Goal: Task Accomplishment & Management: Complete application form

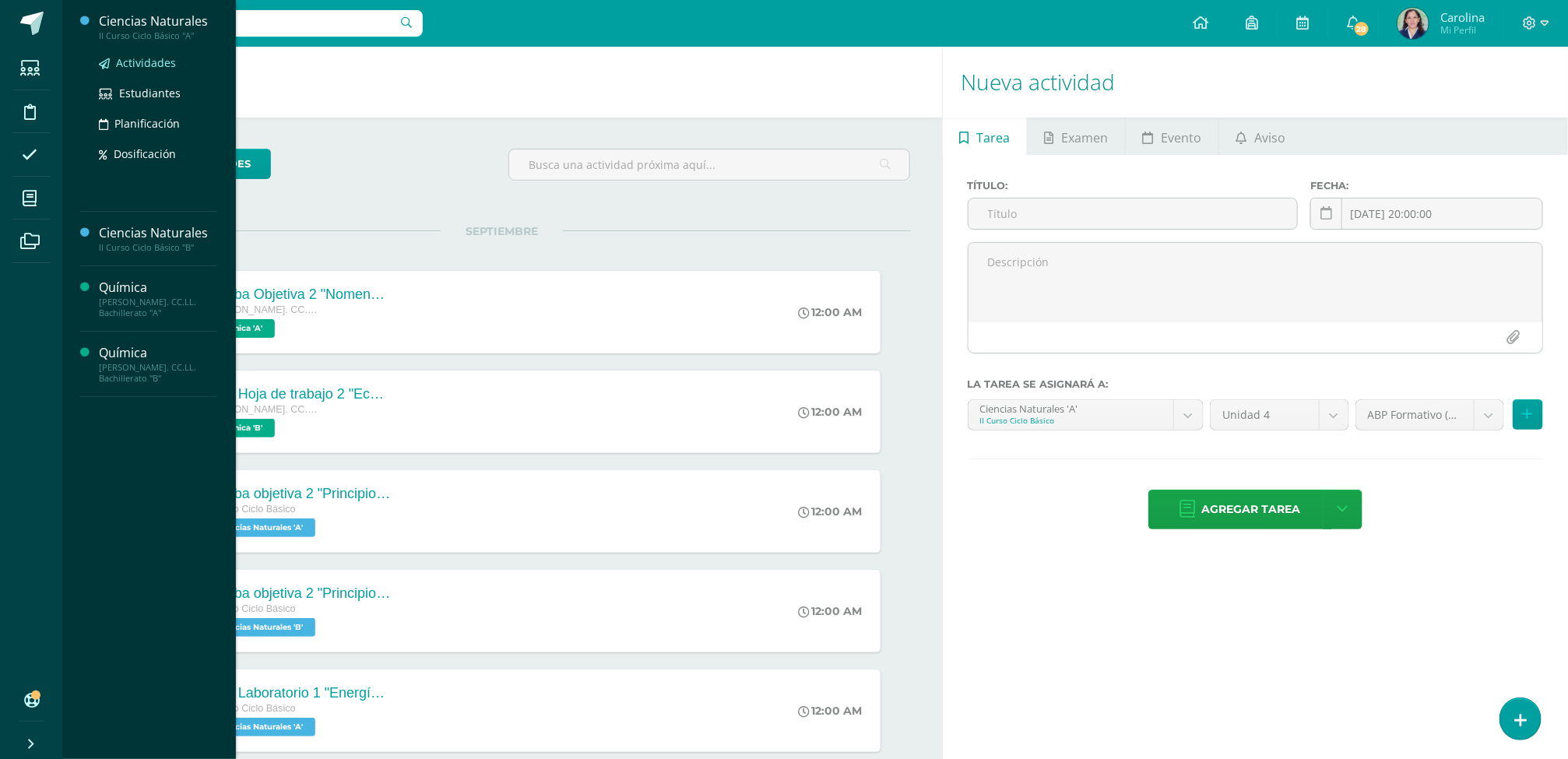
click at [149, 54] on link "Actividades" at bounding box center [158, 62] width 118 height 18
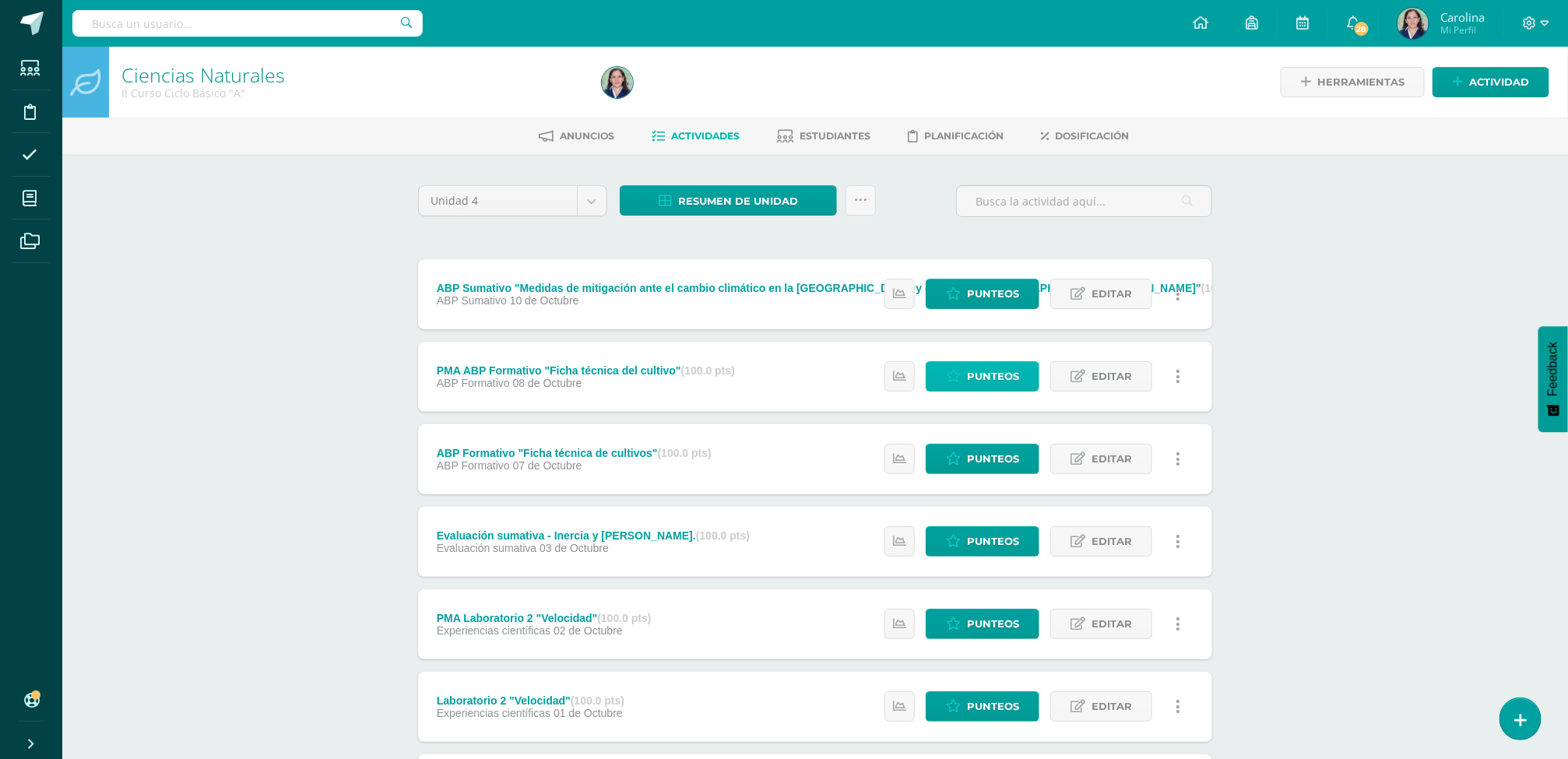
click at [986, 374] on span "Punteos" at bounding box center [993, 376] width 52 height 29
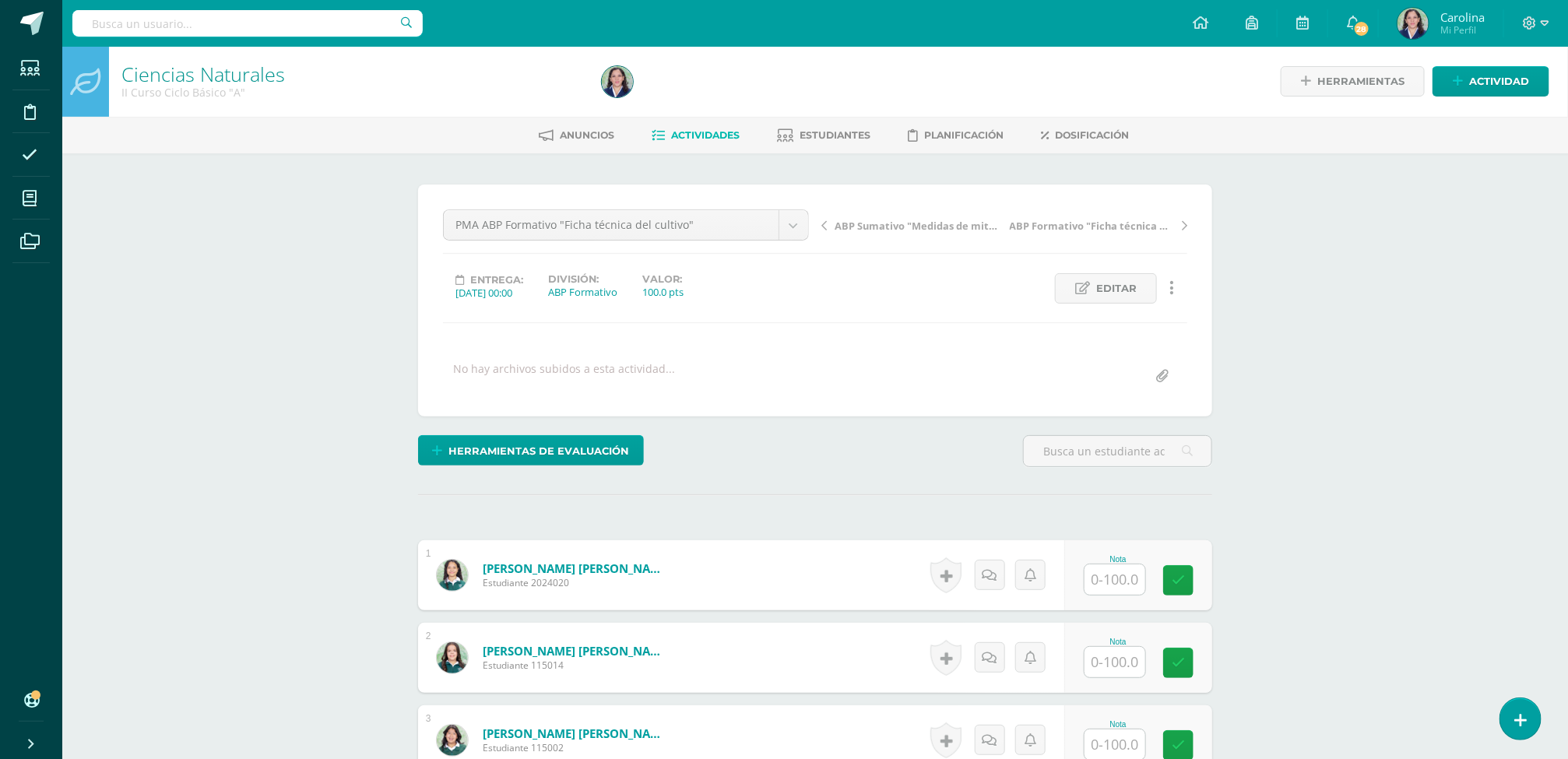
scroll to position [2, 0]
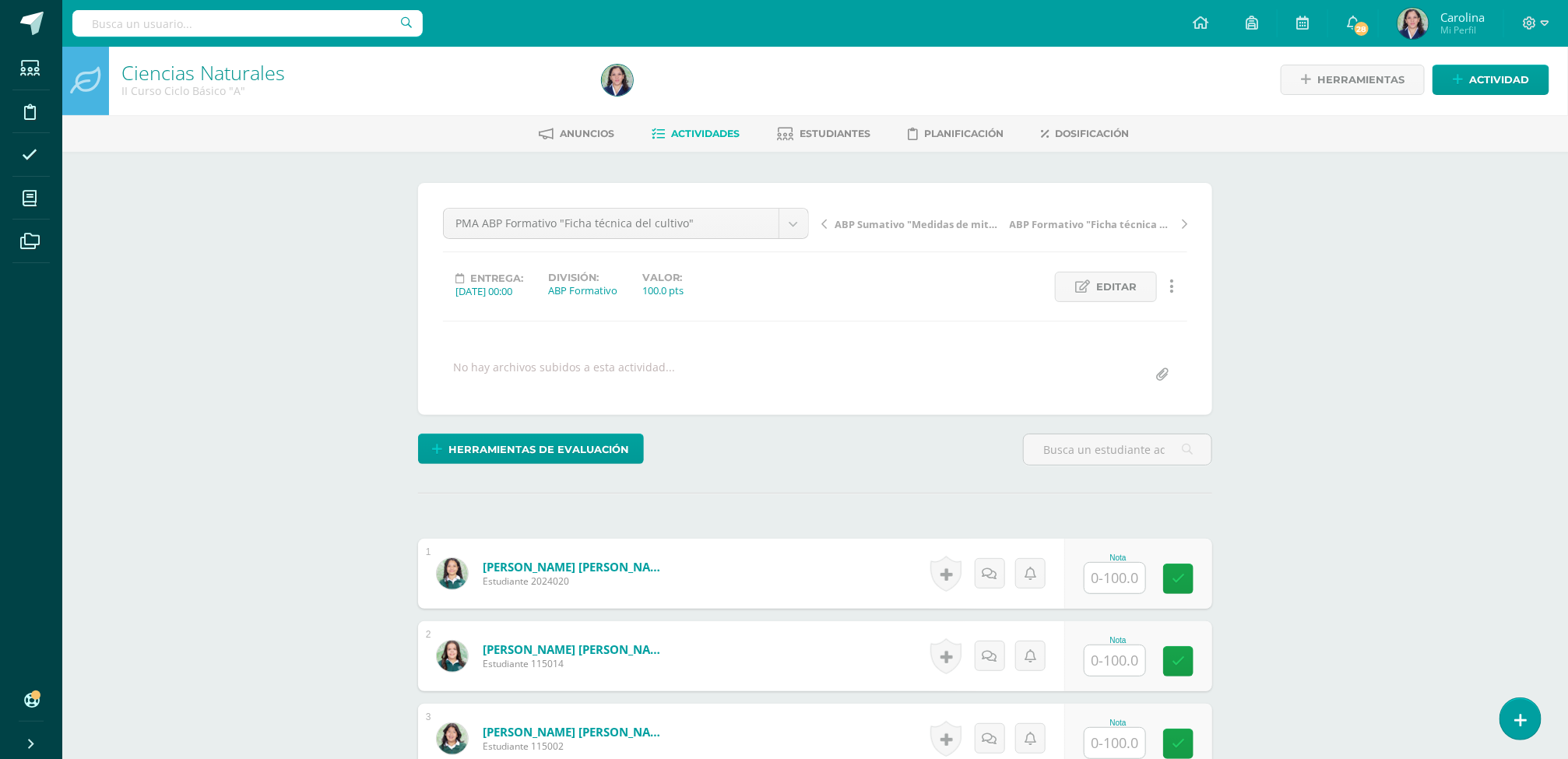
click at [1112, 579] on input "text" at bounding box center [1115, 577] width 61 height 30
type input "98"
type input "94"
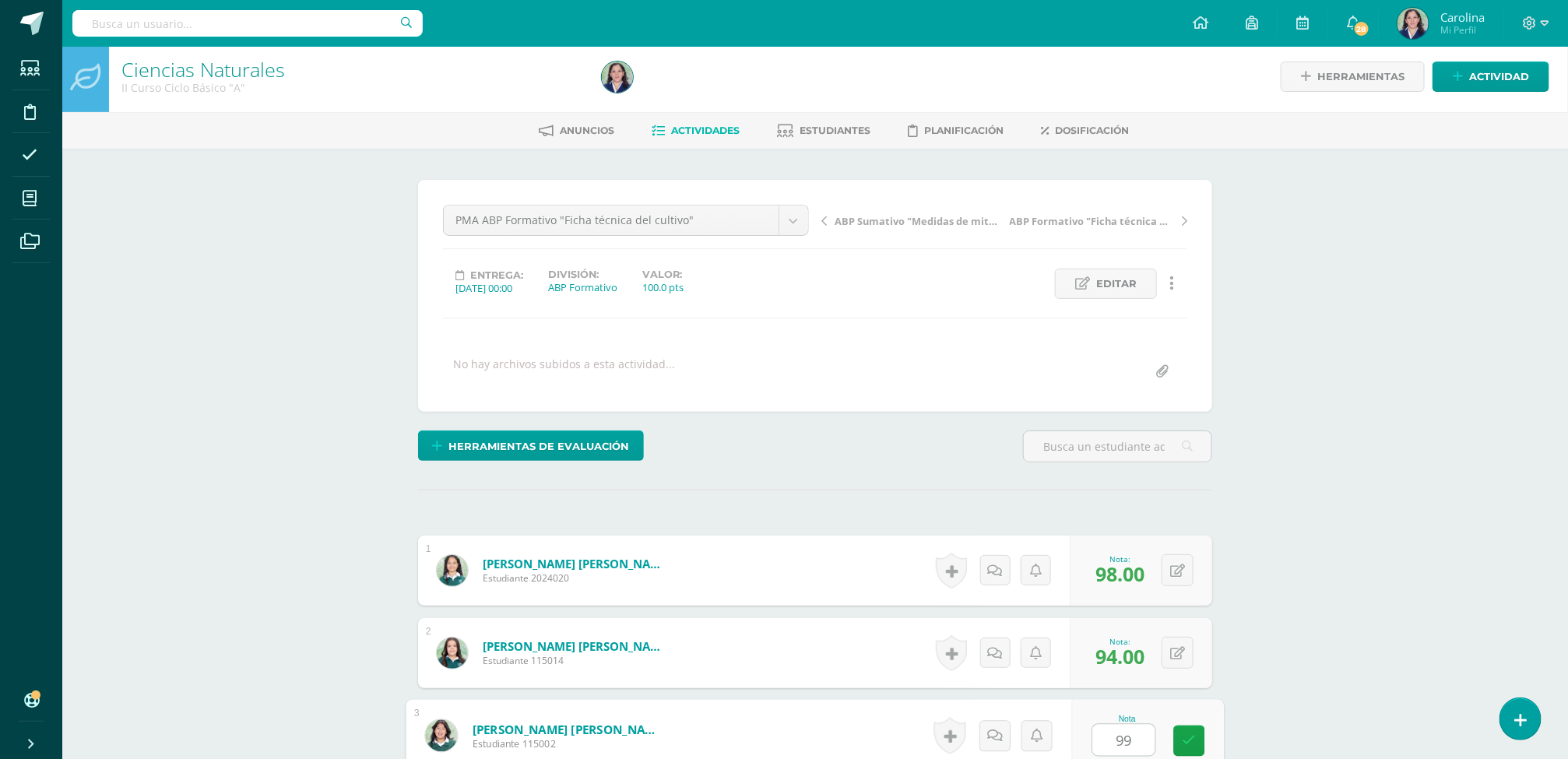
type input "99"
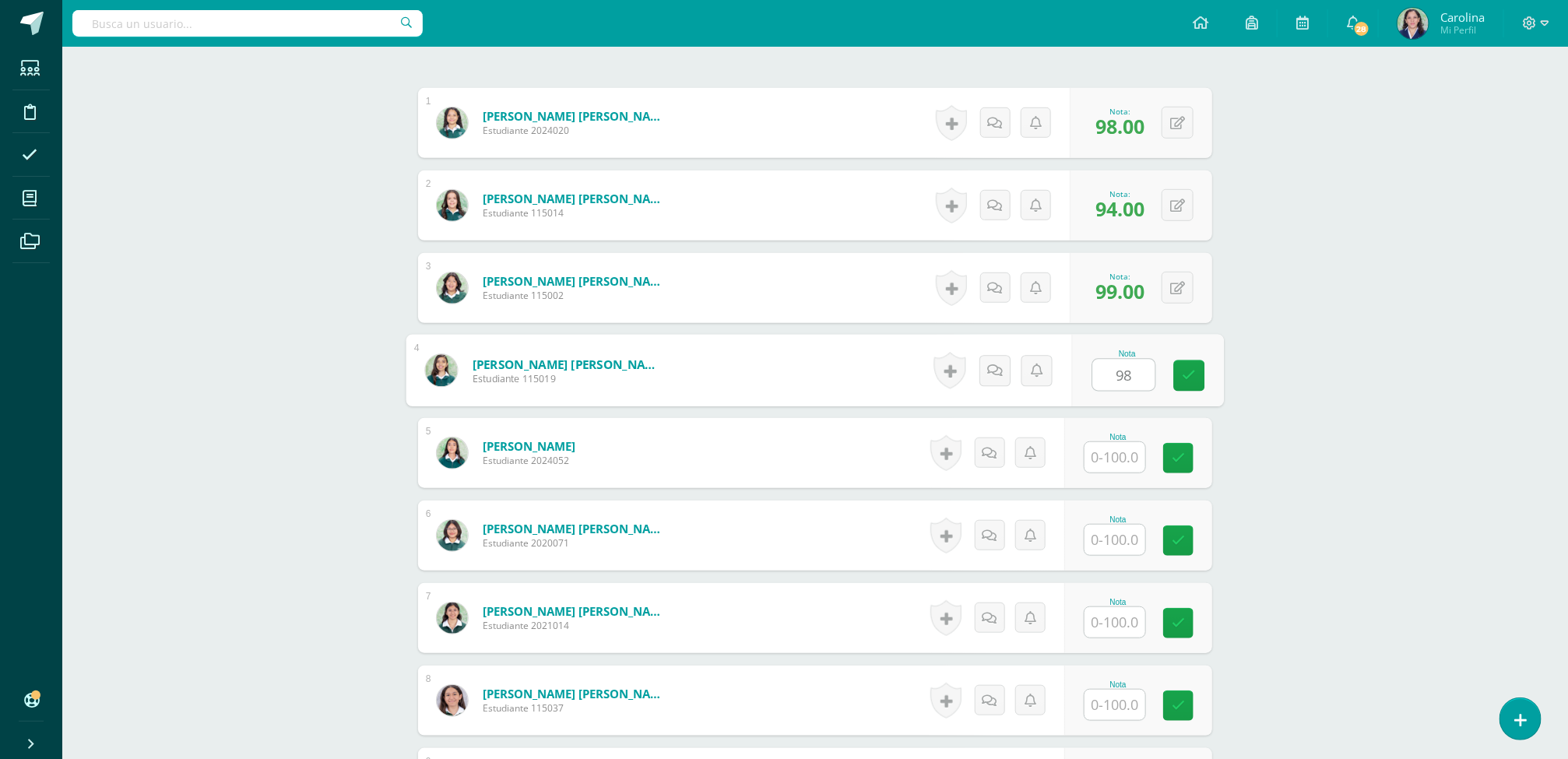
type input "98"
type input "87"
click at [1124, 555] on input "text" at bounding box center [1115, 539] width 61 height 30
type input "99"
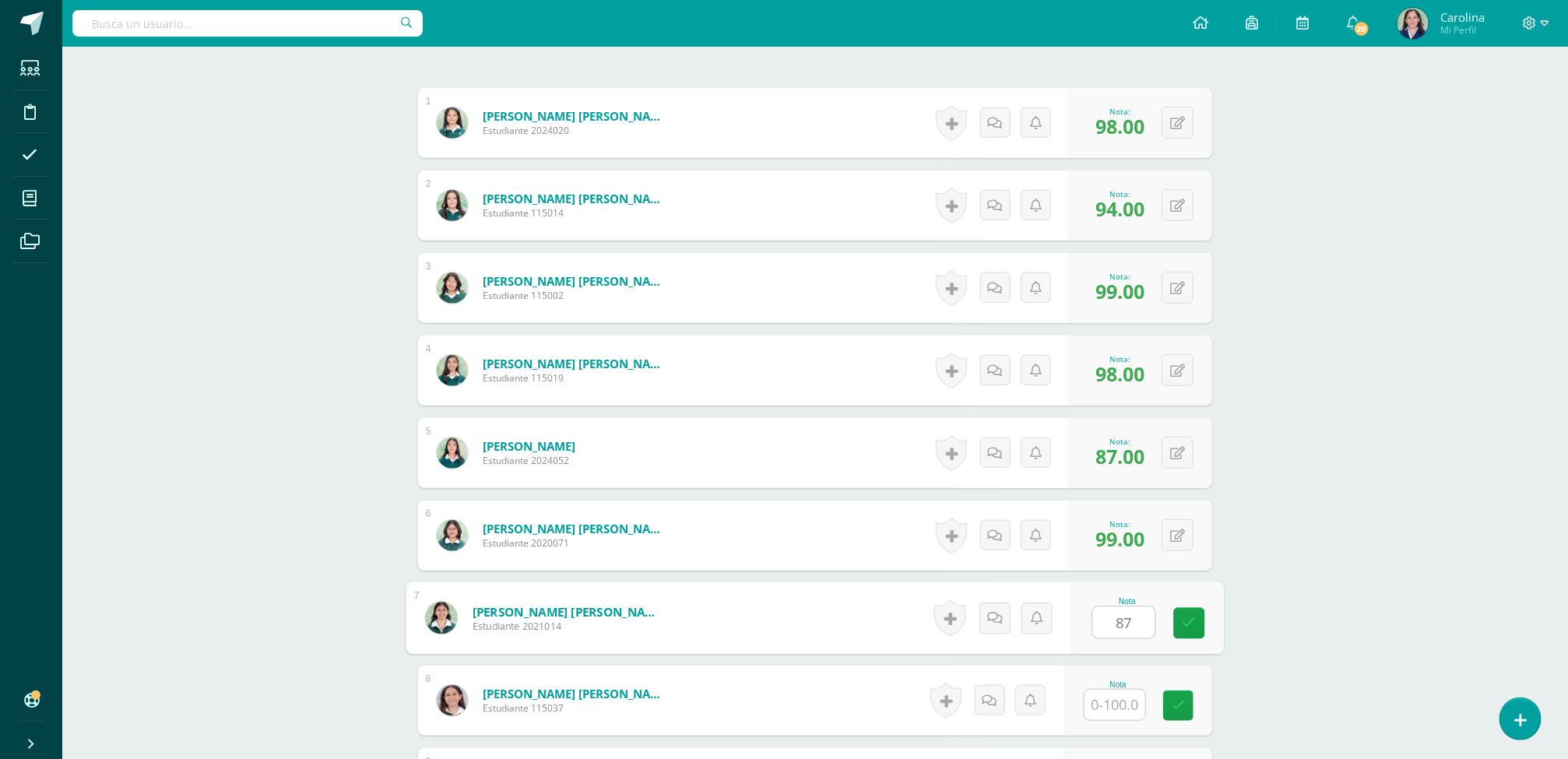
type input "87"
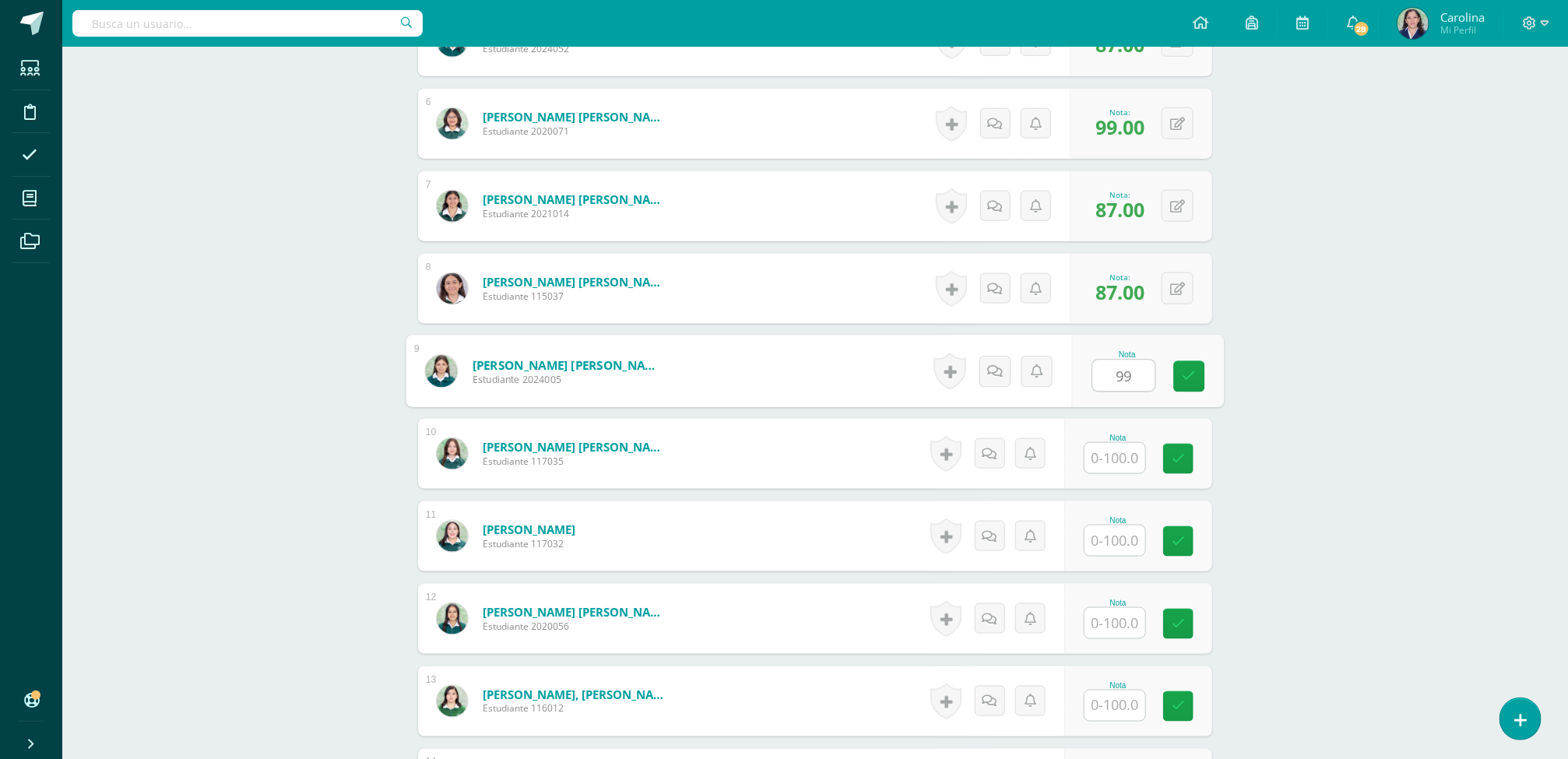
type input "99"
type input "98"
type input "87"
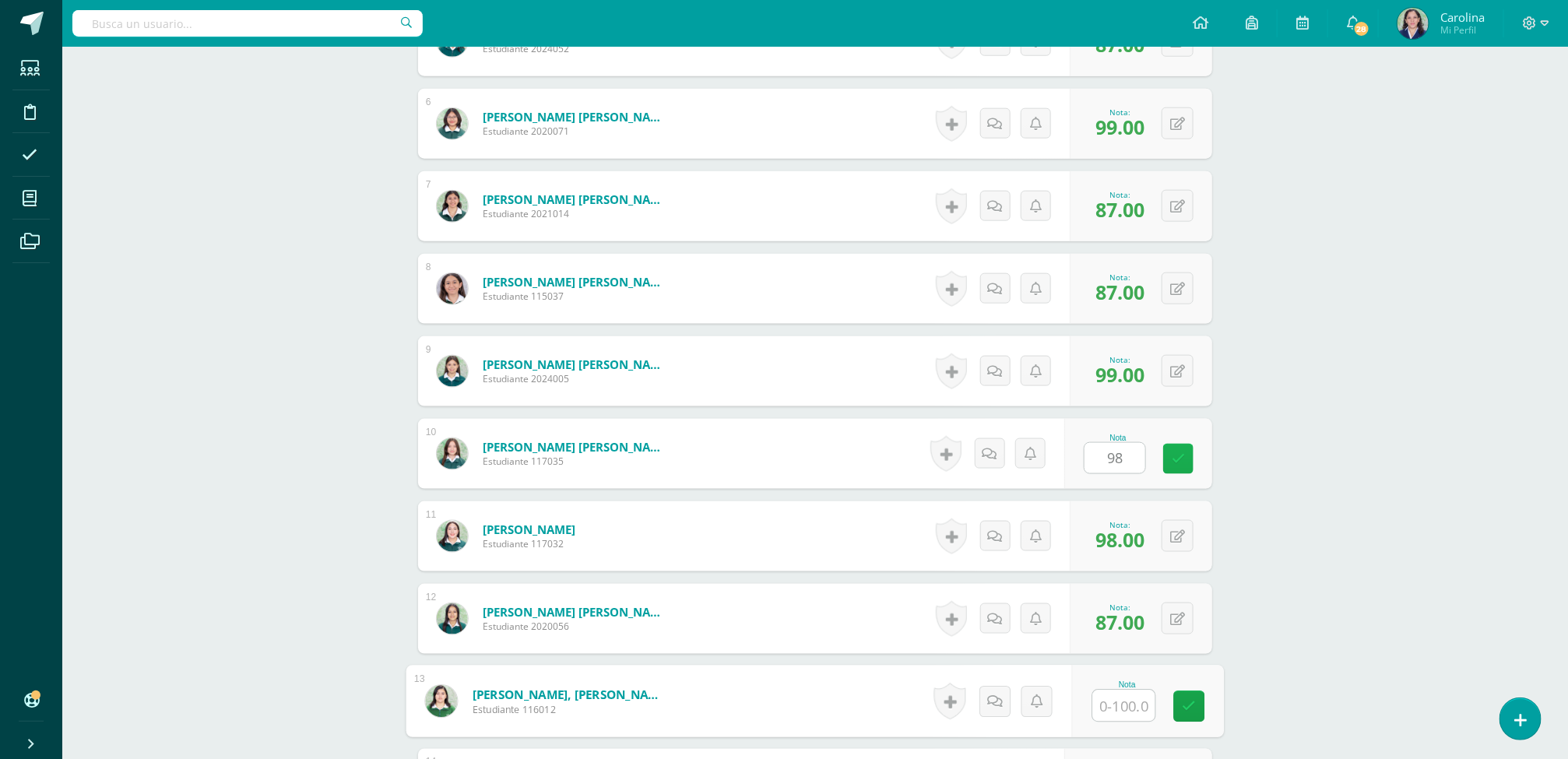
click at [1177, 465] on icon at bounding box center [1178, 459] width 13 height 13
click at [1125, 718] on input "text" at bounding box center [1124, 706] width 62 height 31
type input "87"
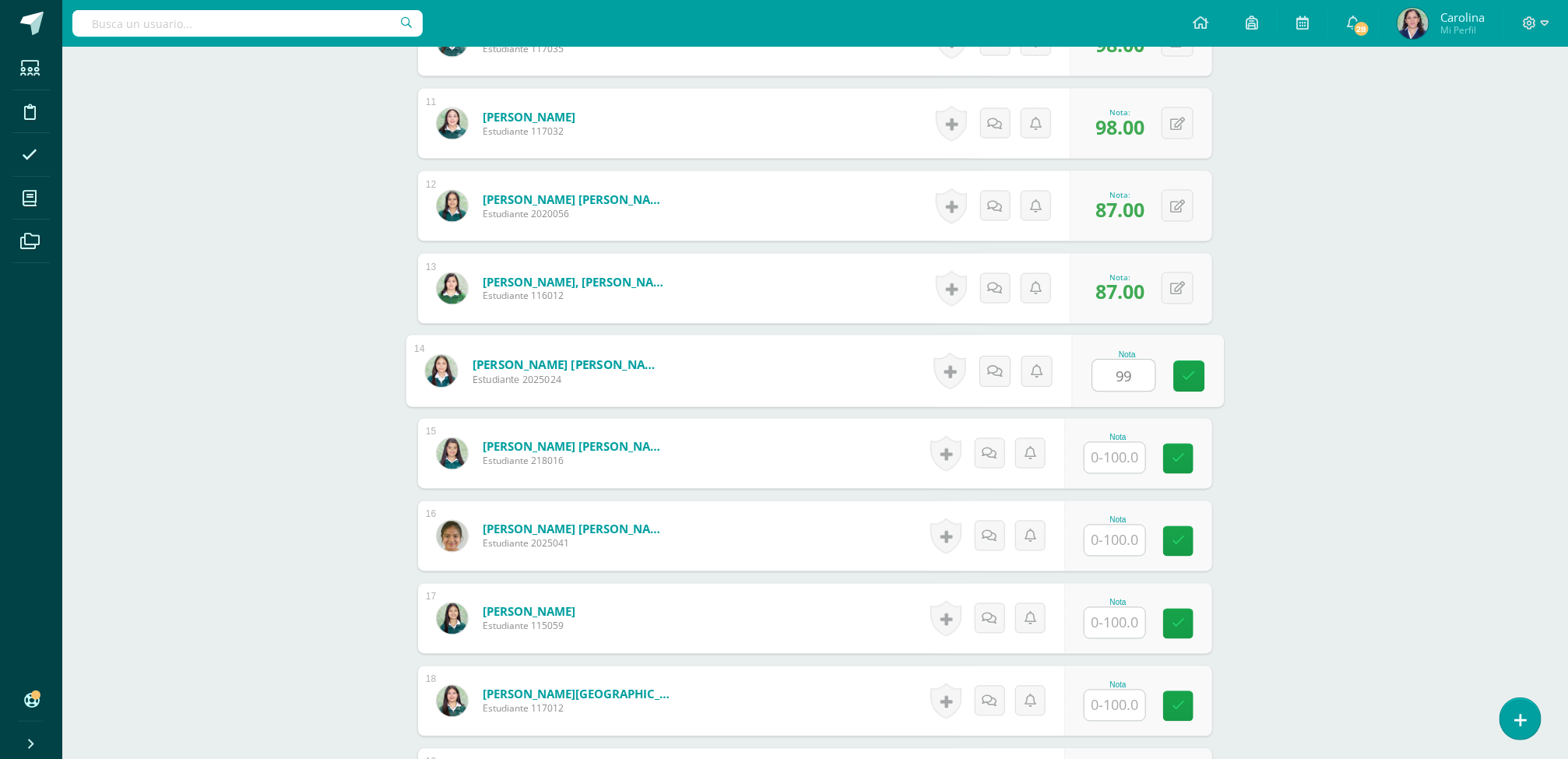
type input "99"
type input "94"
type input "98"
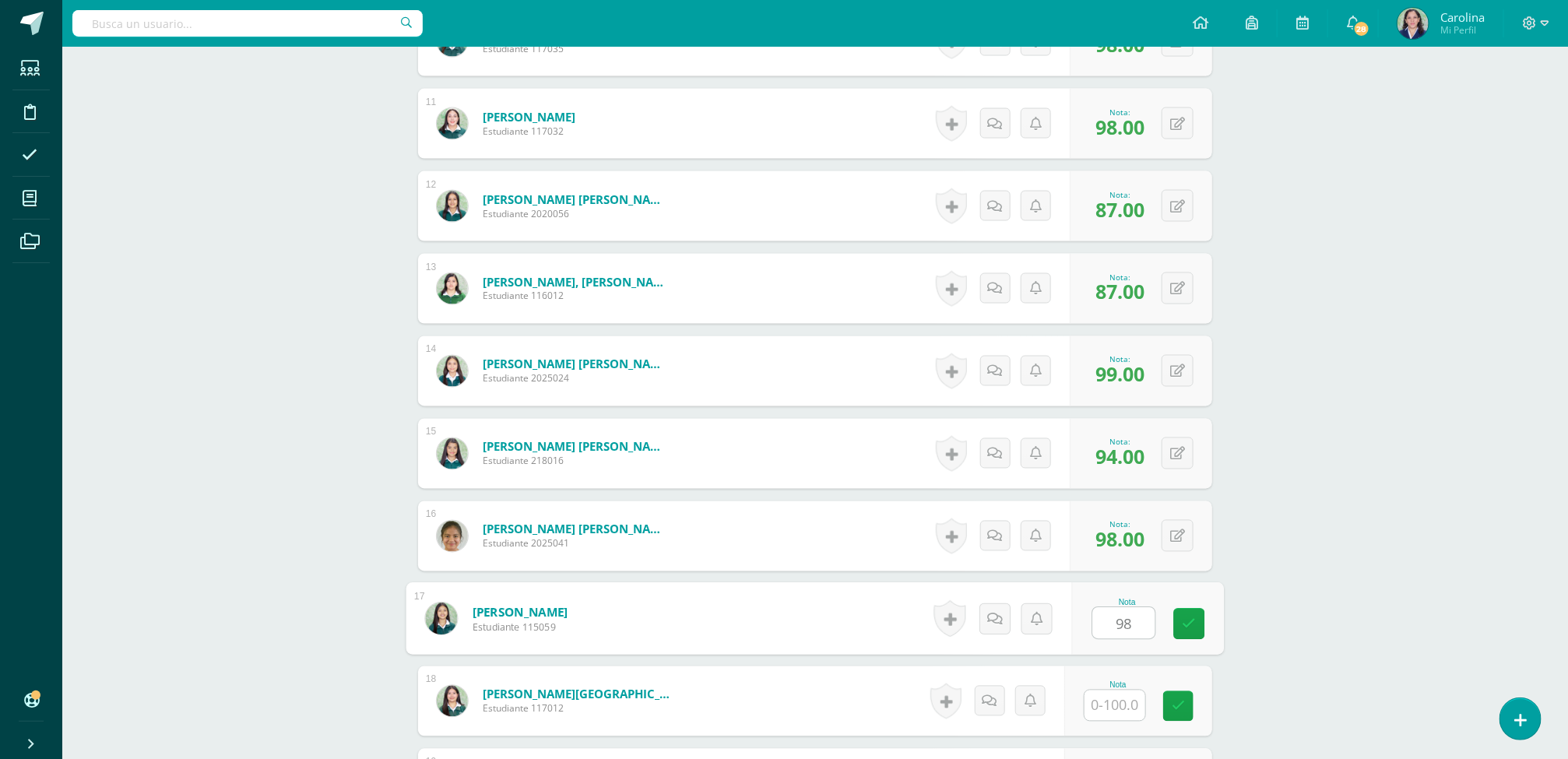
type input "98"
type input "99"
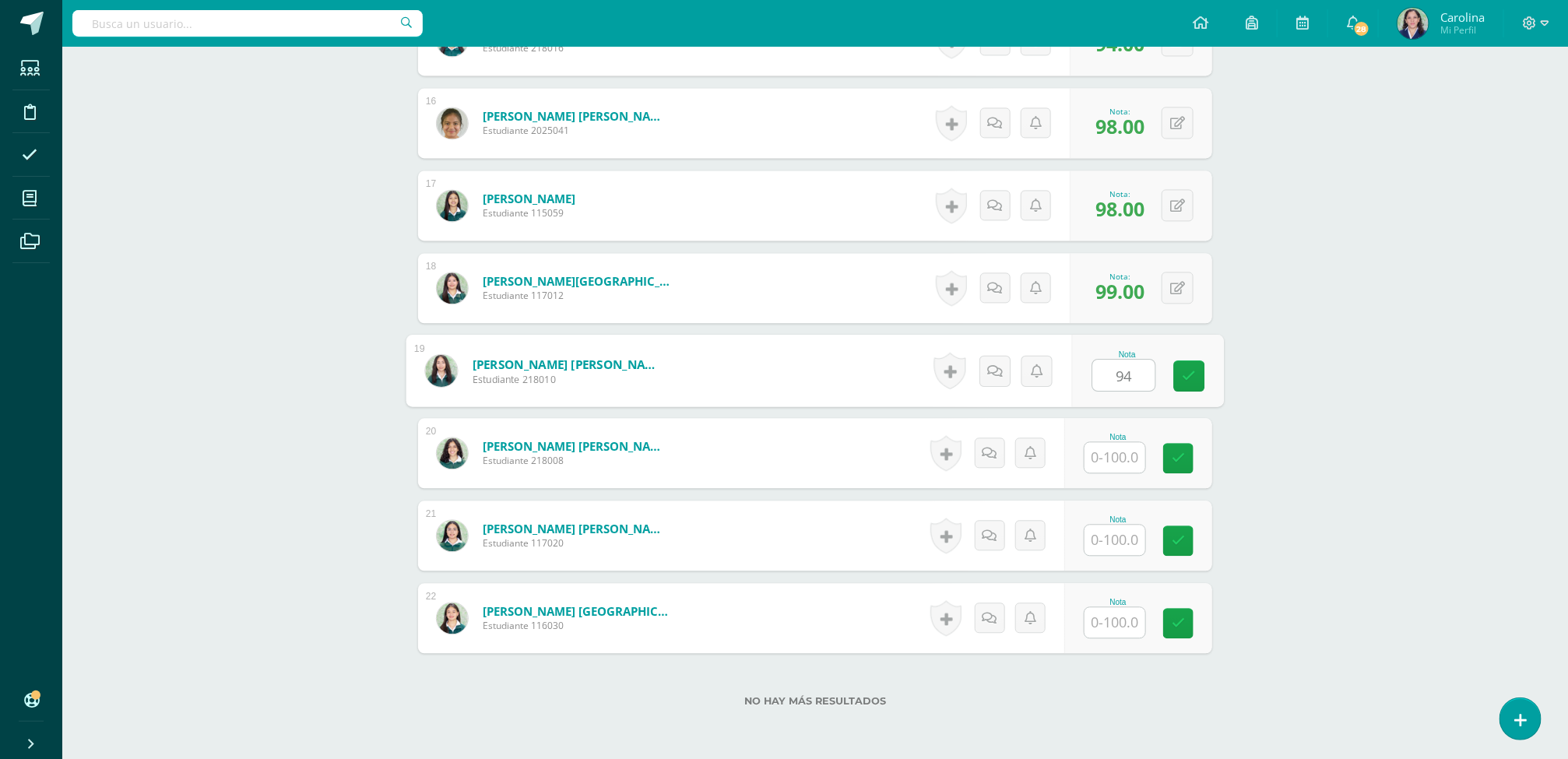
type input "94"
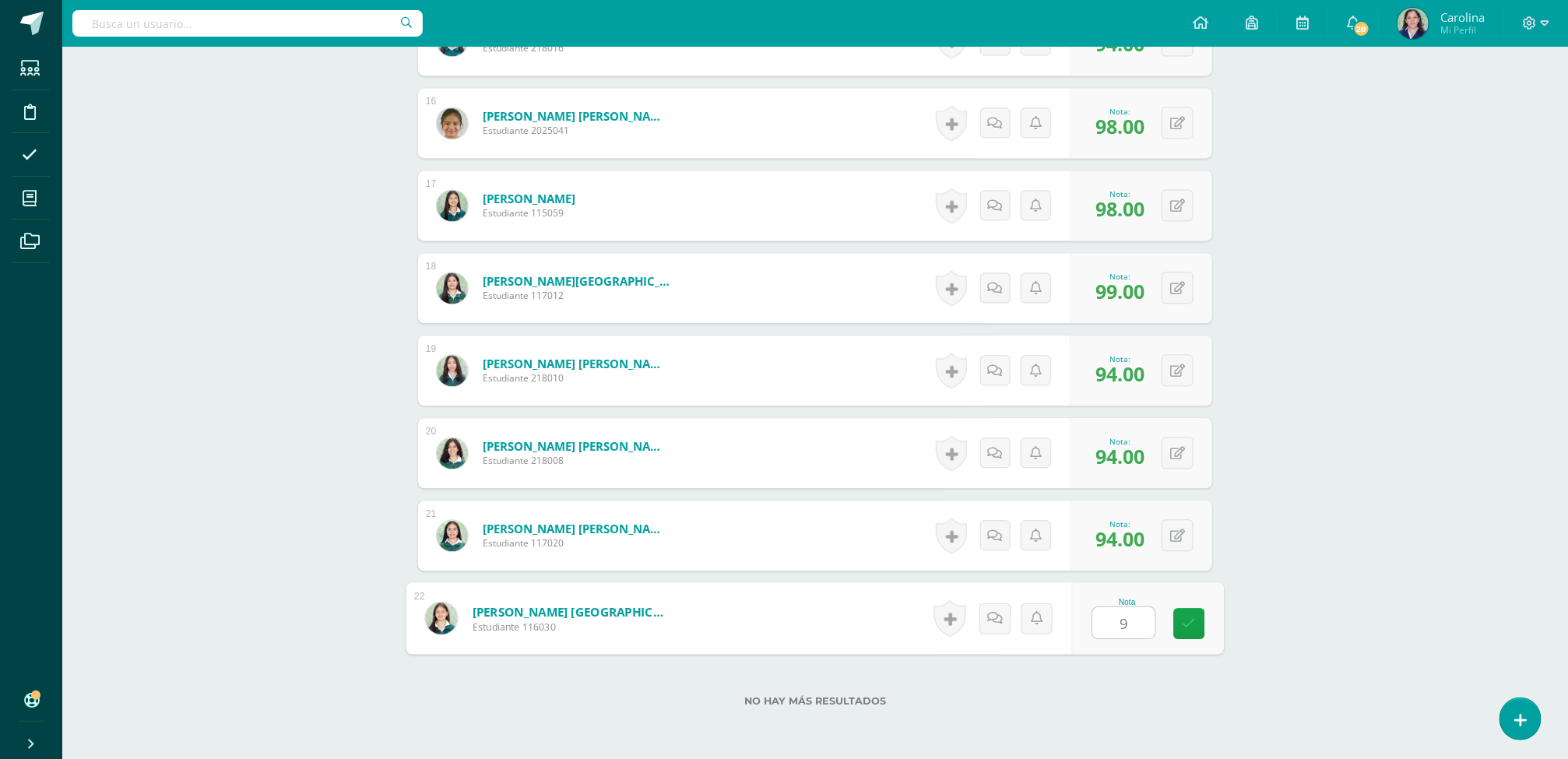
type input "99"
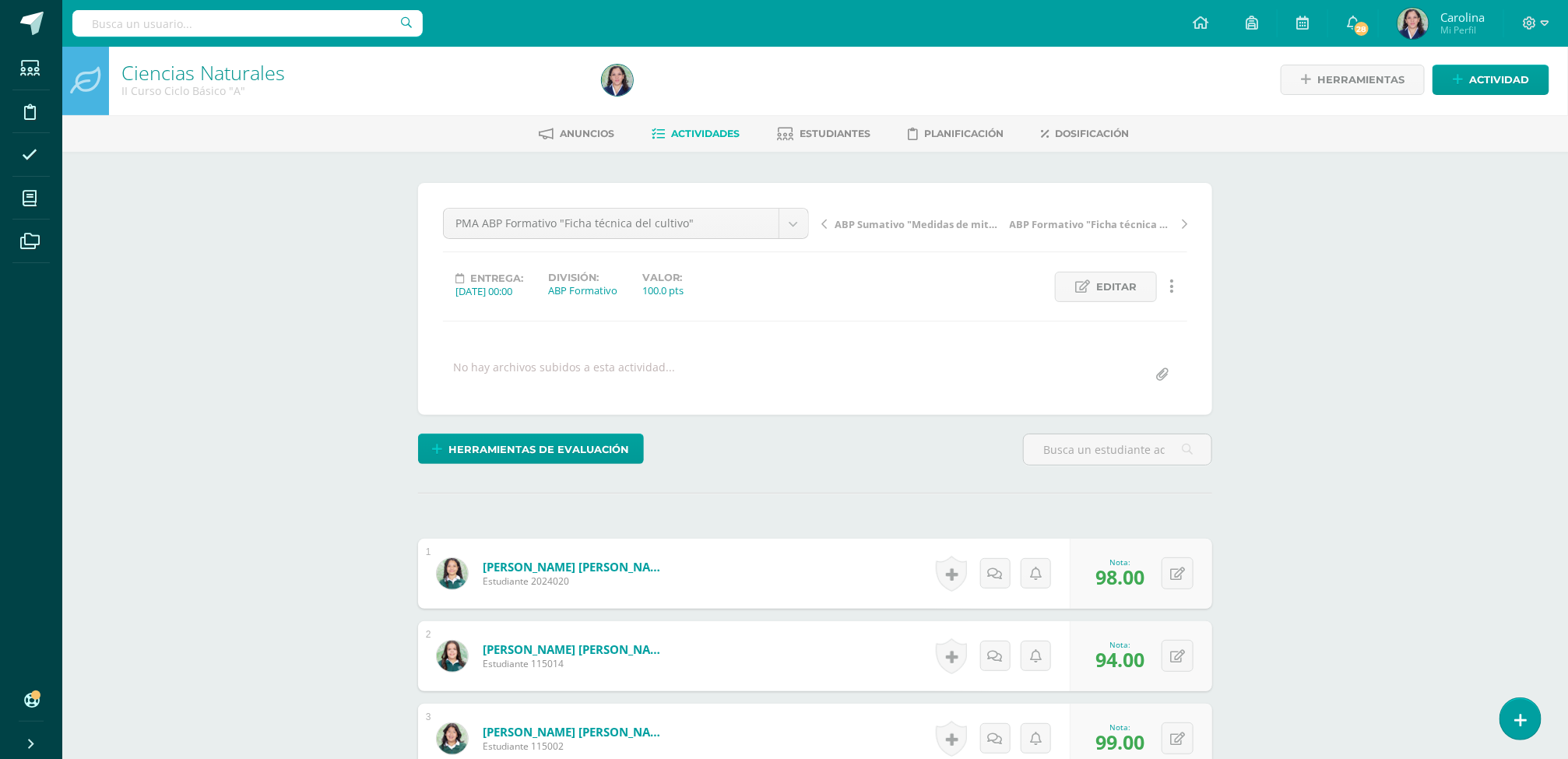
scroll to position [0, 0]
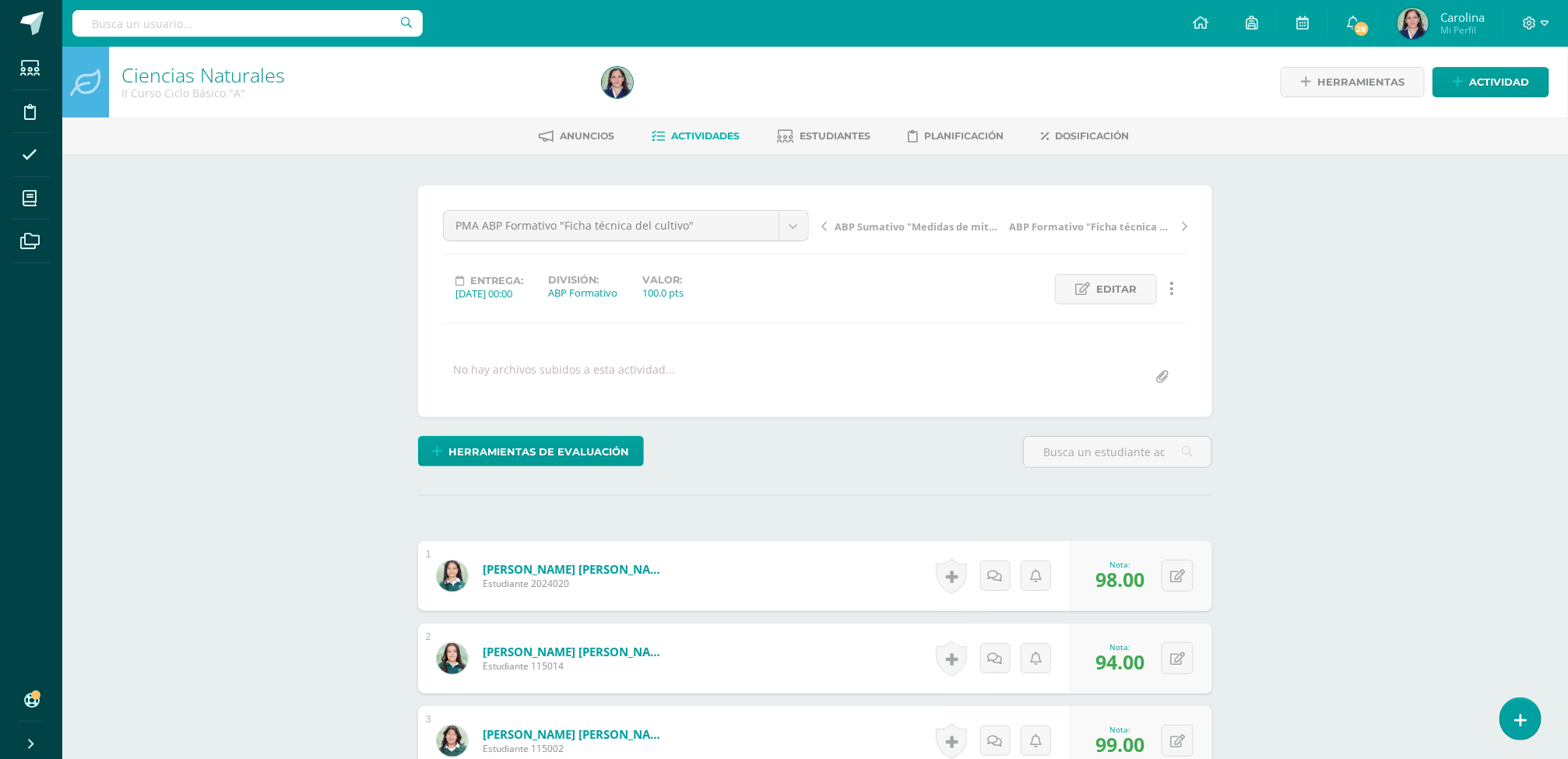
click at [711, 133] on span "Actividades" at bounding box center [705, 135] width 68 height 11
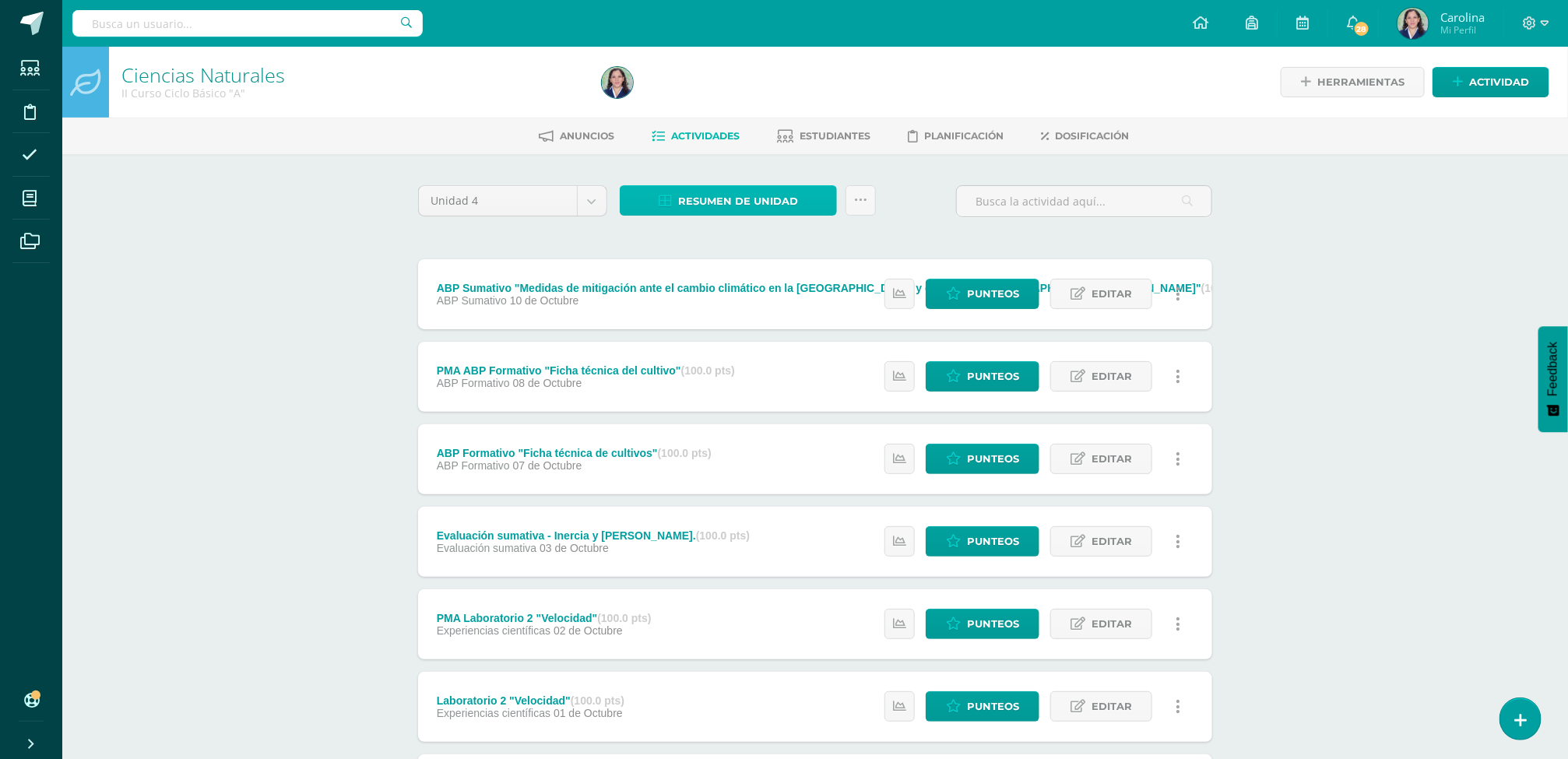
click at [740, 206] on span "Resumen de unidad" at bounding box center [738, 201] width 120 height 29
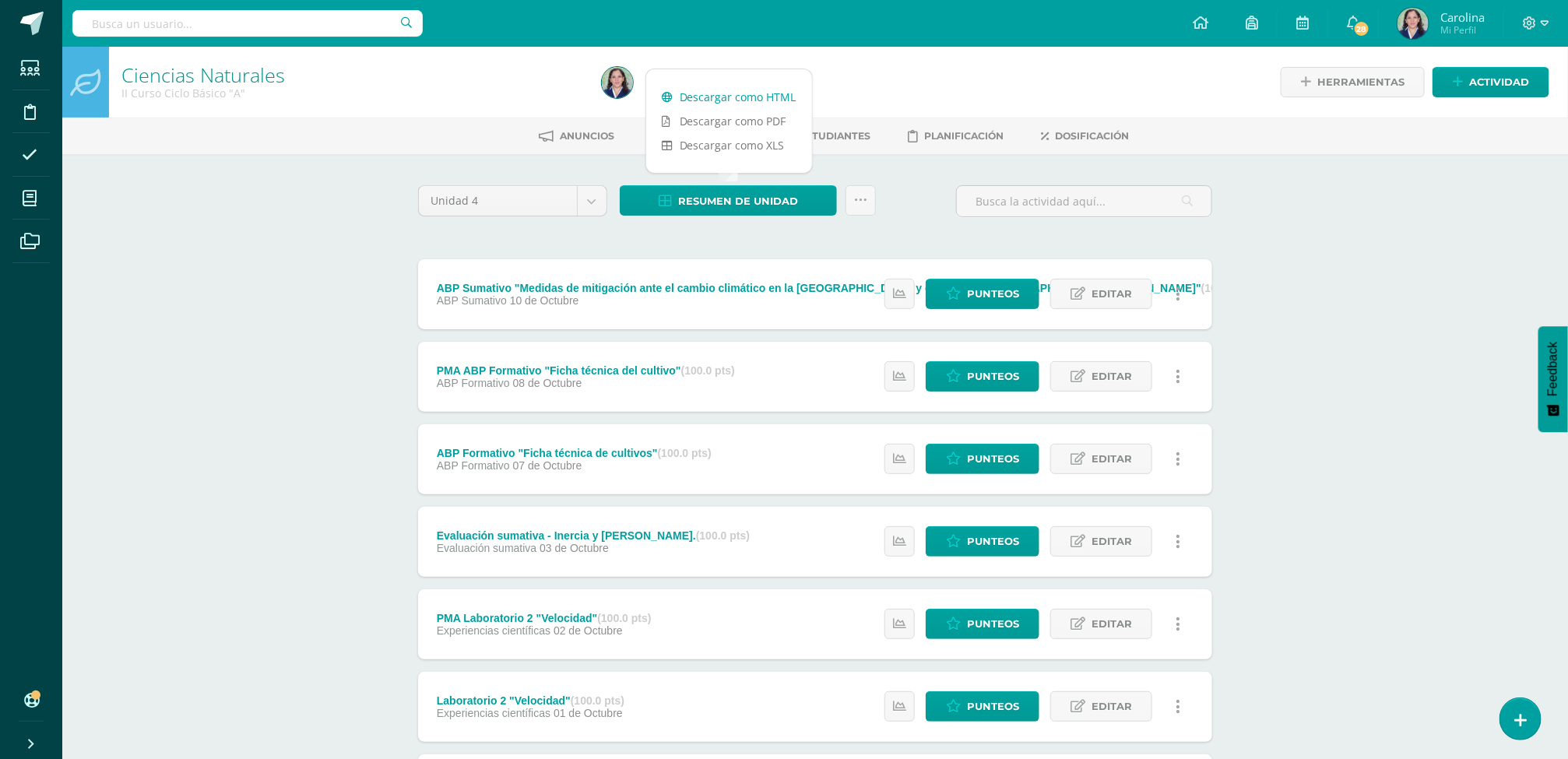
click at [769, 94] on link "Descargar como HTML" at bounding box center [729, 97] width 166 height 24
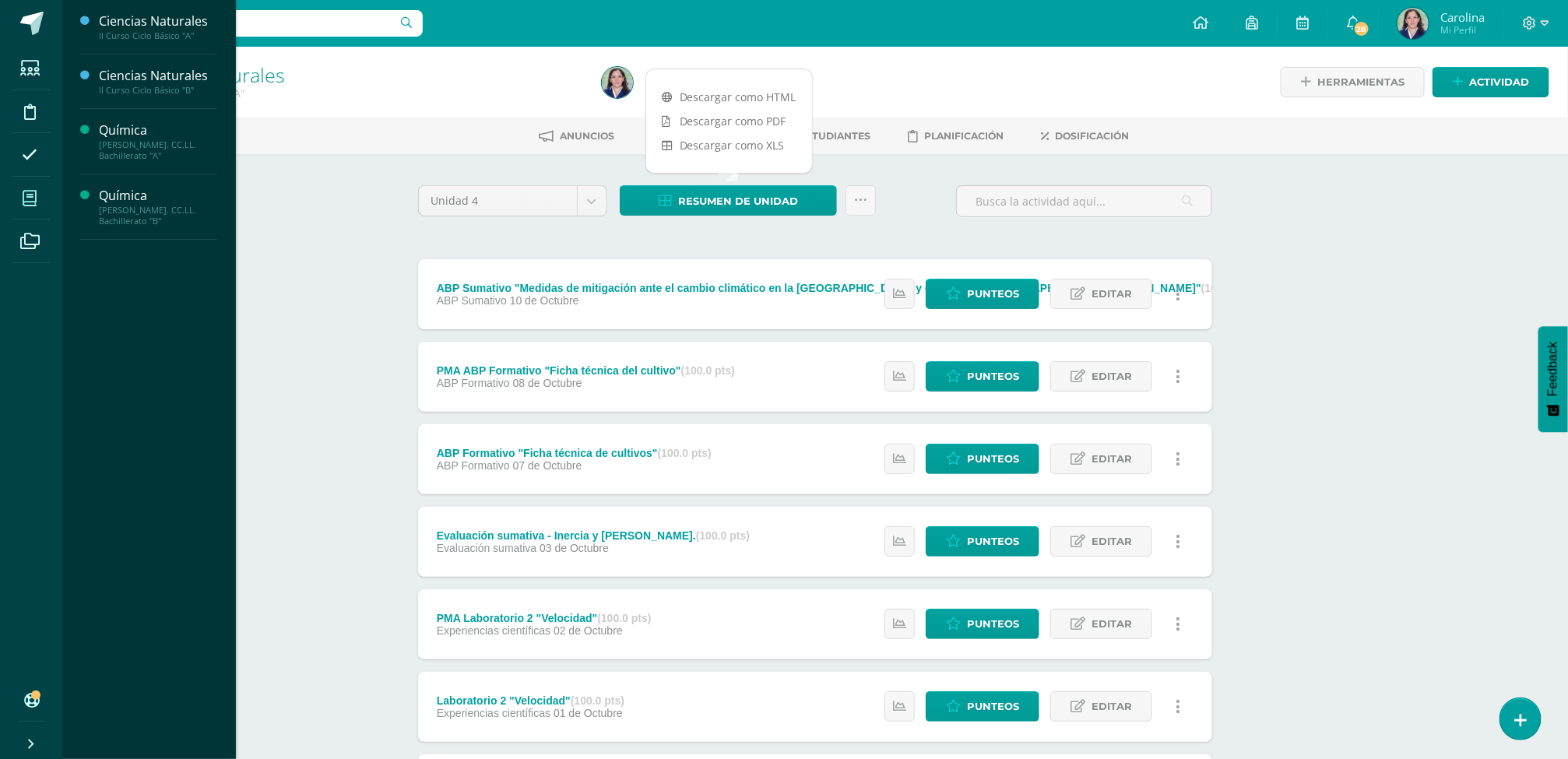
click at [19, 189] on span at bounding box center [29, 198] width 35 height 35
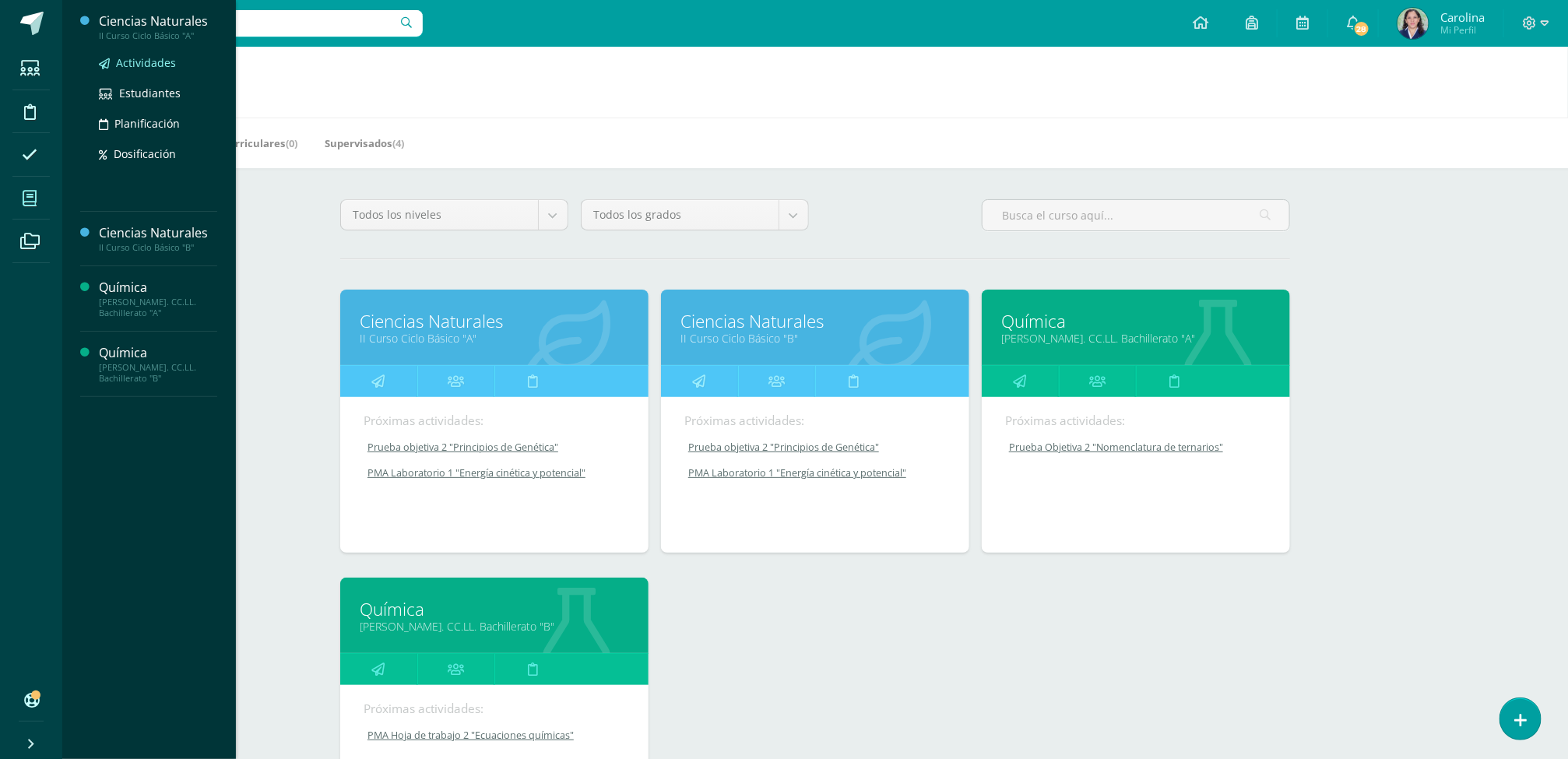
click at [152, 62] on span "Actividades" at bounding box center [146, 62] width 60 height 15
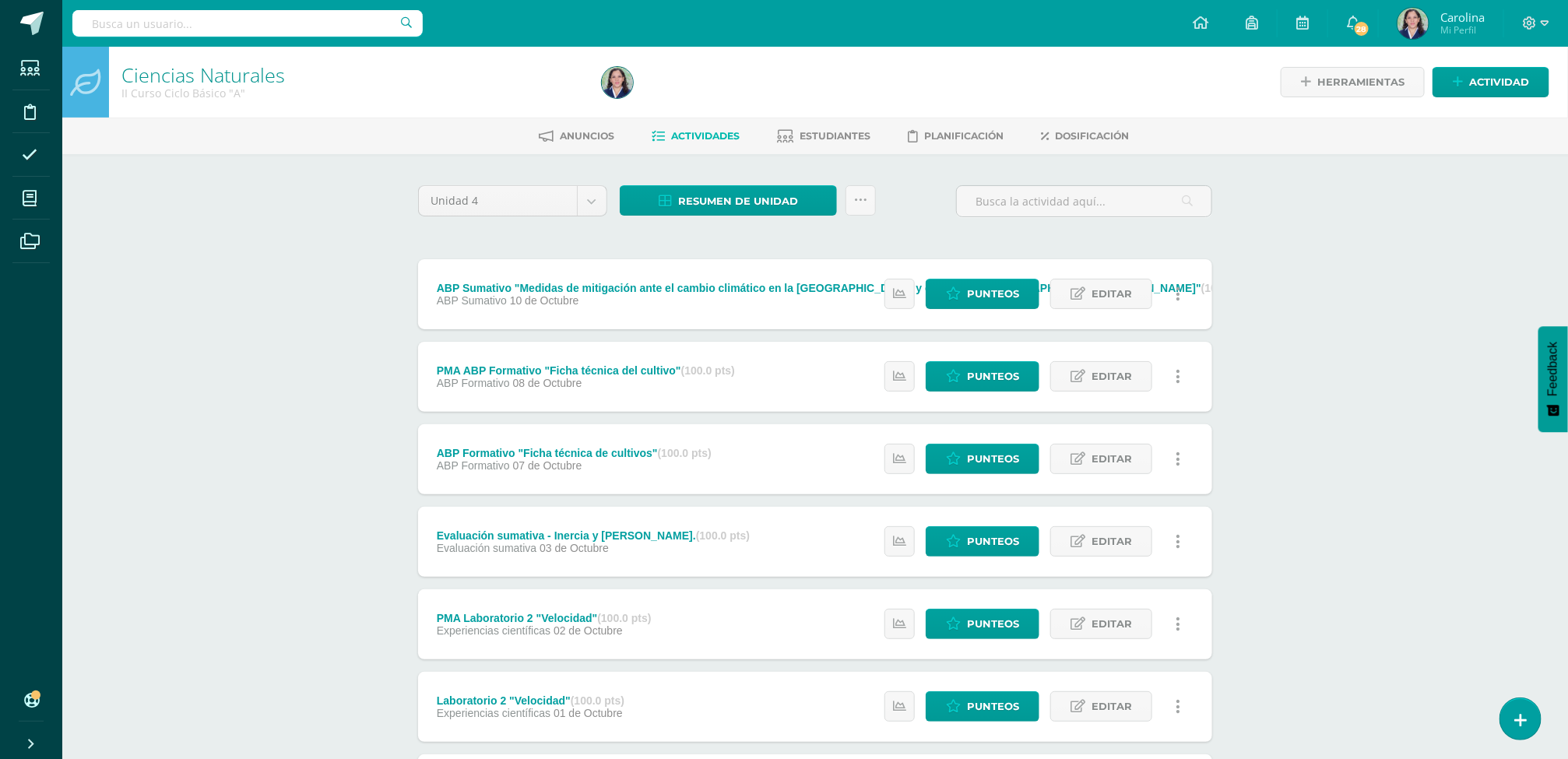
click at [1324, 339] on div "Ciencias Naturales II Curso Ciclo Básico "A" Herramientas Detalle de asistencia…" at bounding box center [815, 609] width 1506 height 1124
